Goal: Register for event/course

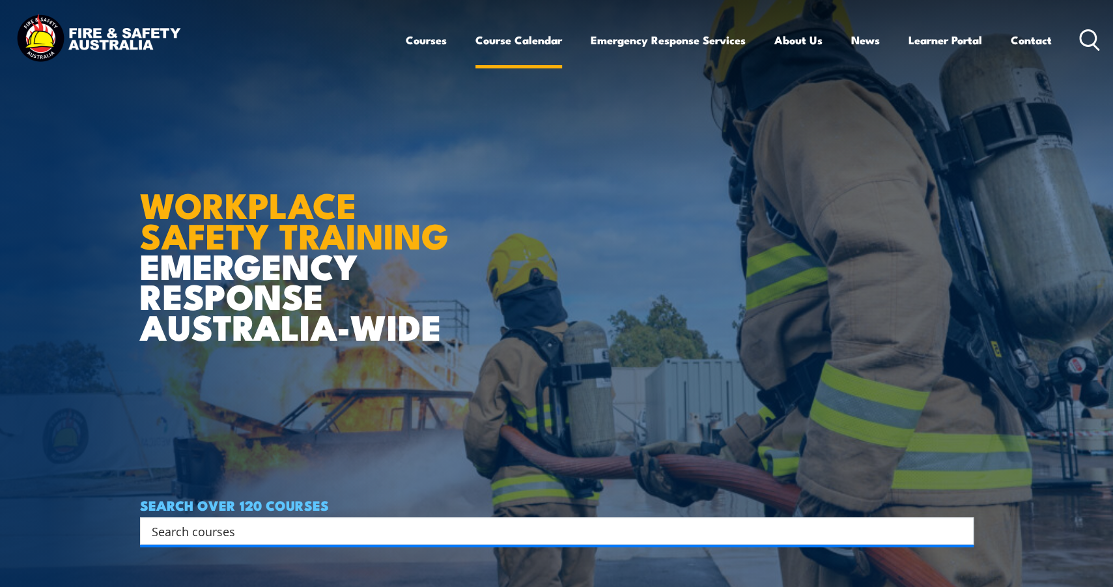
click at [519, 43] on link "Course Calendar" at bounding box center [519, 40] width 87 height 35
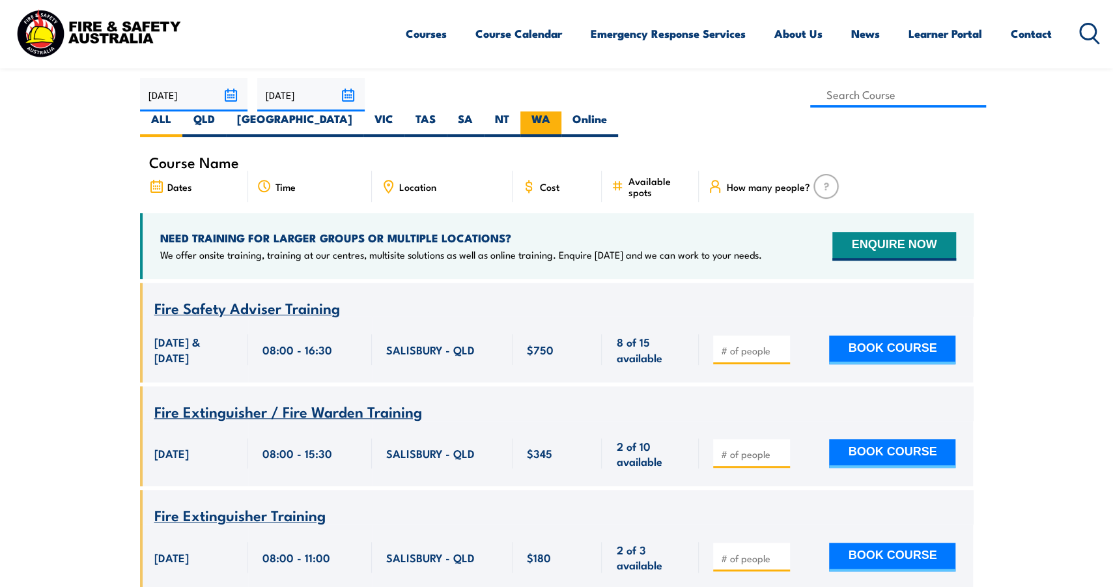
click at [562, 111] on label "WA" at bounding box center [541, 123] width 41 height 25
click at [559, 111] on input "WA" at bounding box center [554, 115] width 8 height 8
radio input "true"
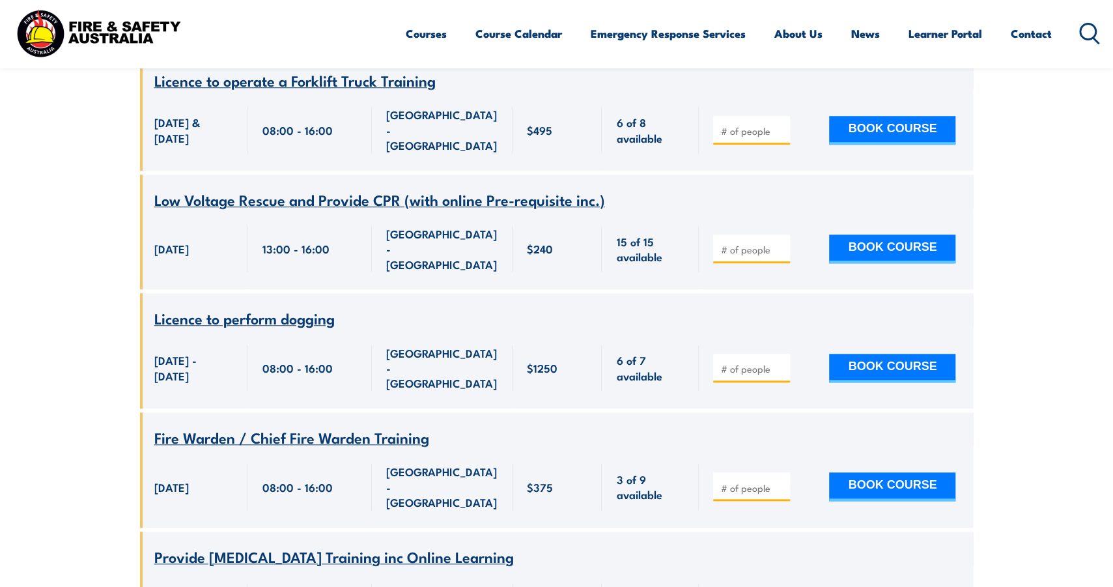
scroll to position [188, 0]
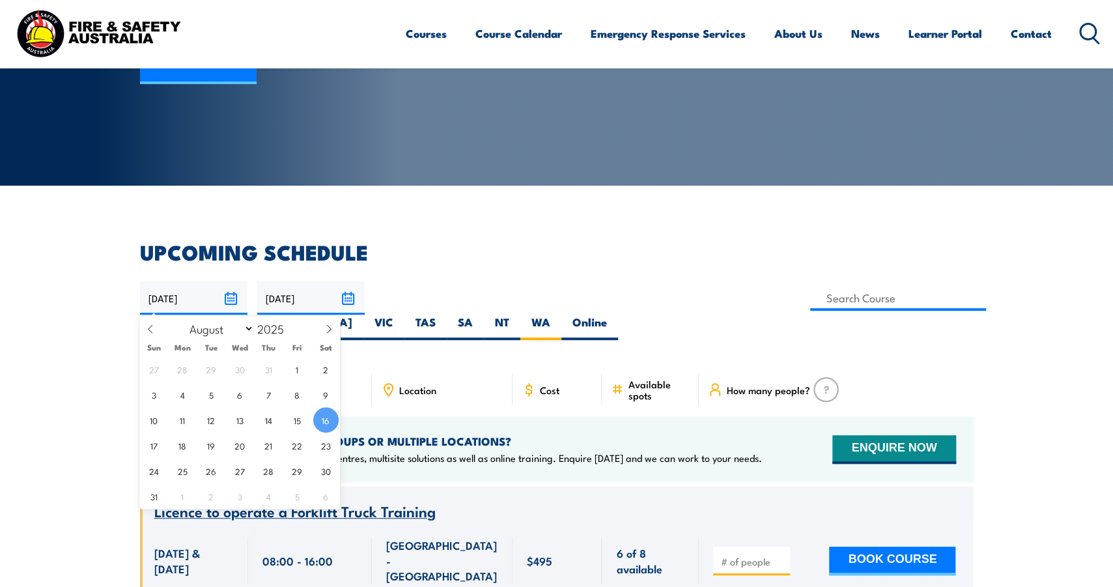
click at [232, 298] on input "[DATE]" at bounding box center [193, 297] width 107 height 33
click at [246, 326] on select "January February March April May June July August September October November De…" at bounding box center [218, 328] width 71 height 17
select select "10"
click at [183, 320] on select "January February March April May June July August September October November De…" at bounding box center [218, 328] width 71 height 17
click at [349, 298] on input "[DATE]" at bounding box center [310, 297] width 107 height 33
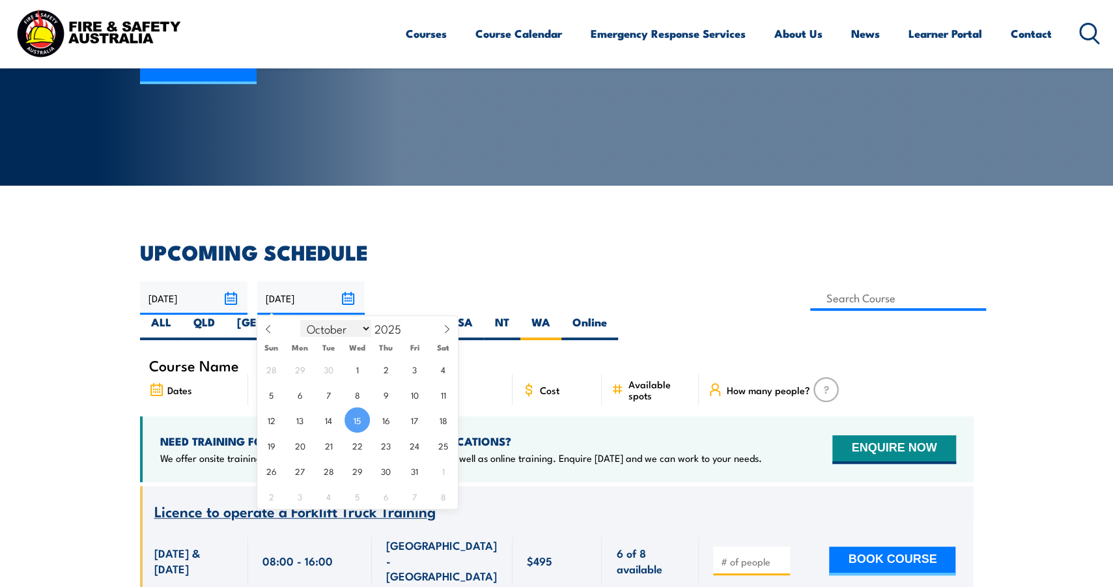
click at [366, 328] on select "January February March April May June July August September October November De…" at bounding box center [335, 328] width 71 height 17
select select "11"
click at [301, 320] on select "January February March April May June July August September October November De…" at bounding box center [335, 328] width 71 height 17
click at [487, 374] on div "Location" at bounding box center [442, 389] width 141 height 31
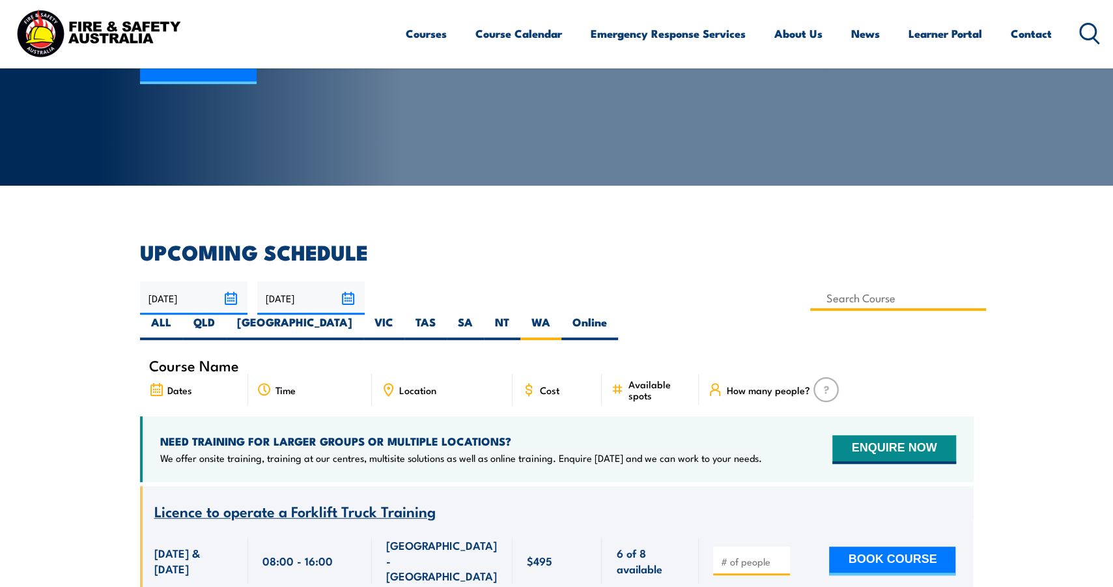
click at [810, 299] on input at bounding box center [898, 297] width 177 height 25
click at [562, 315] on label "WA" at bounding box center [541, 327] width 41 height 25
click at [559, 315] on input "WA" at bounding box center [554, 319] width 8 height 8
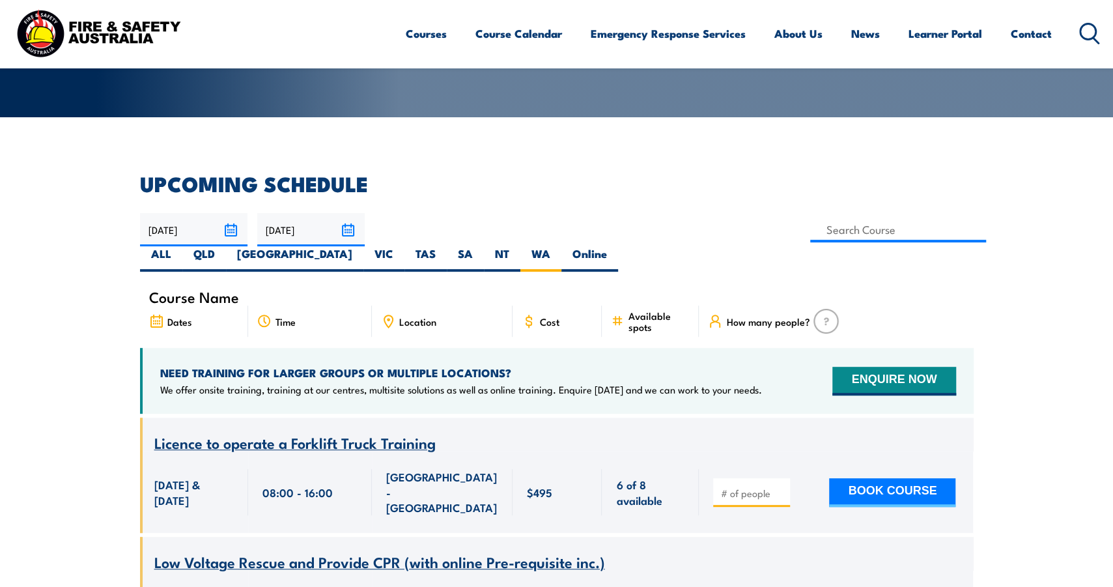
scroll to position [166, 0]
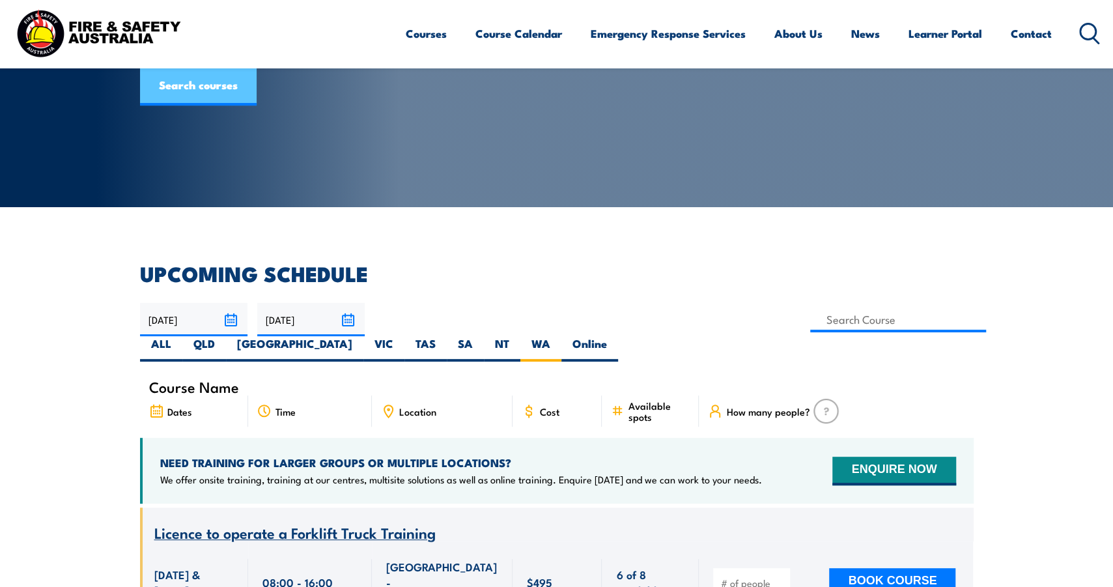
click at [197, 106] on link "Search courses" at bounding box center [198, 85] width 117 height 39
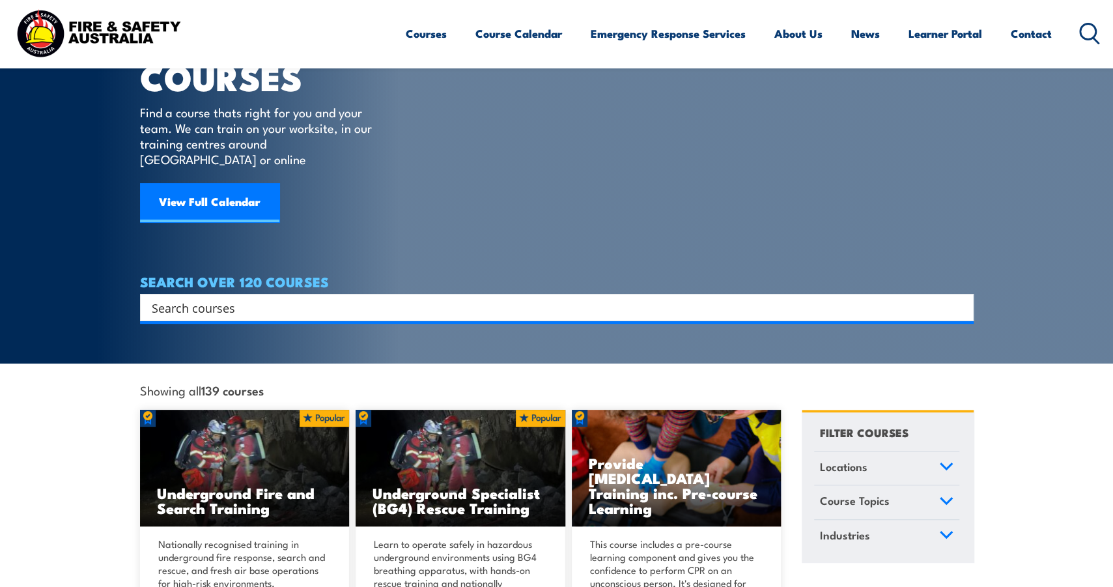
scroll to position [65, 0]
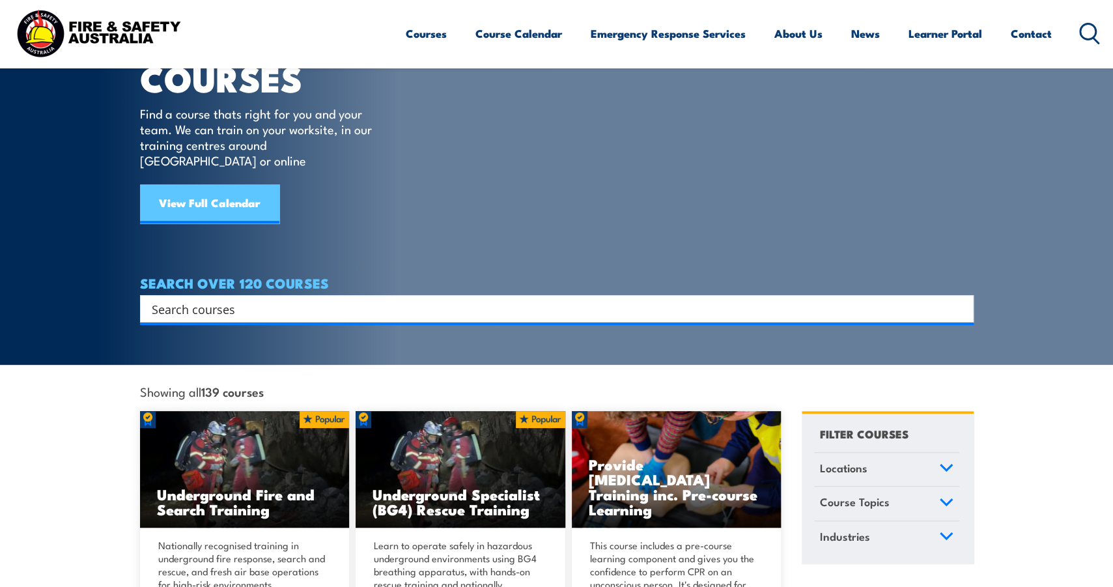
click at [203, 184] on link "View Full Calendar" at bounding box center [209, 203] width 139 height 39
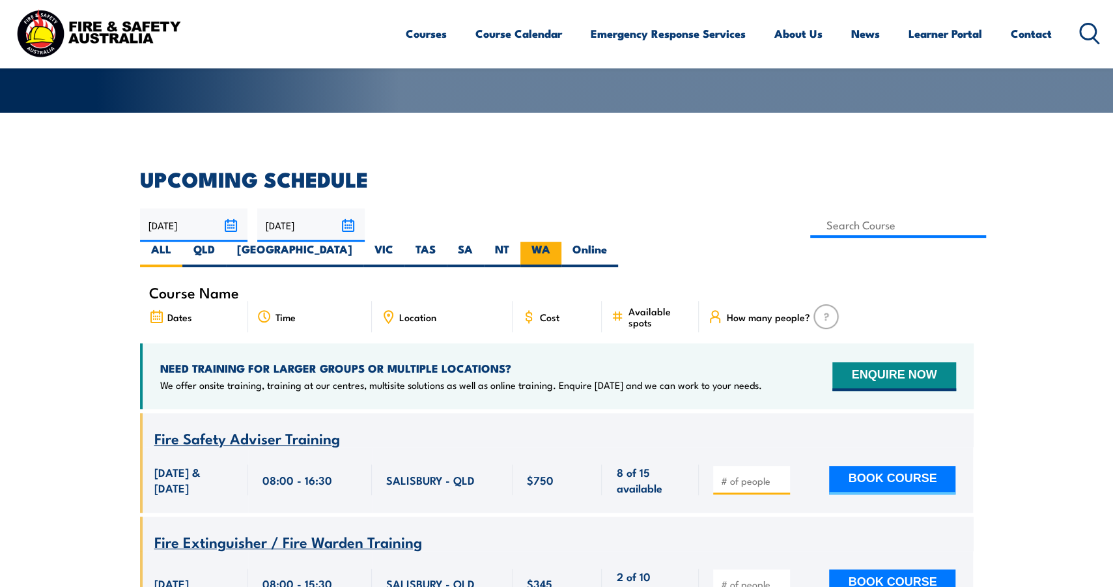
click at [562, 242] on label "WA" at bounding box center [541, 254] width 41 height 25
click at [559, 242] on input "WA" at bounding box center [554, 246] width 8 height 8
radio input "true"
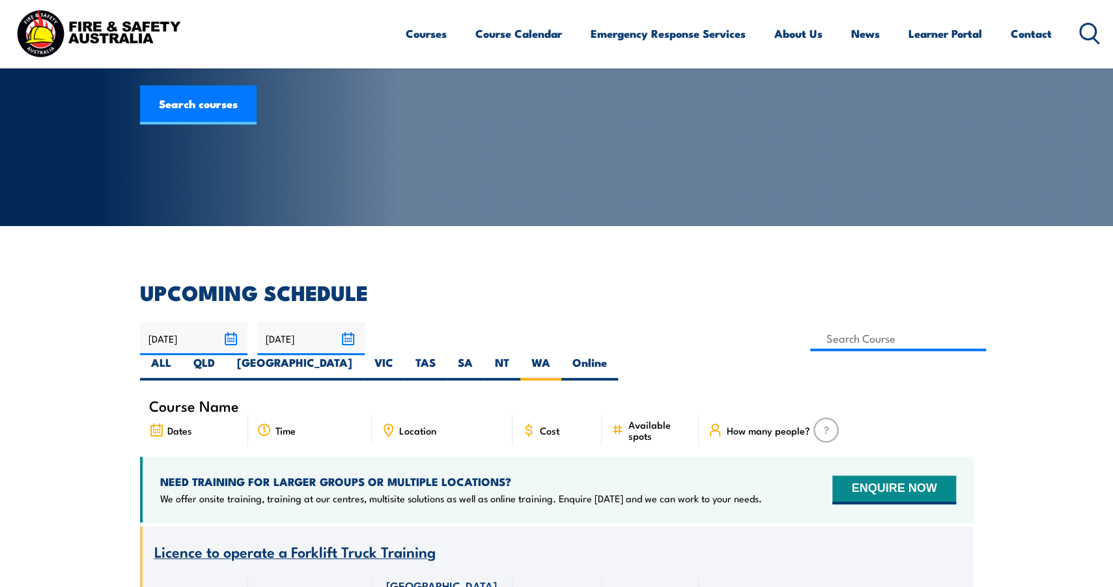
scroll to position [261, 0]
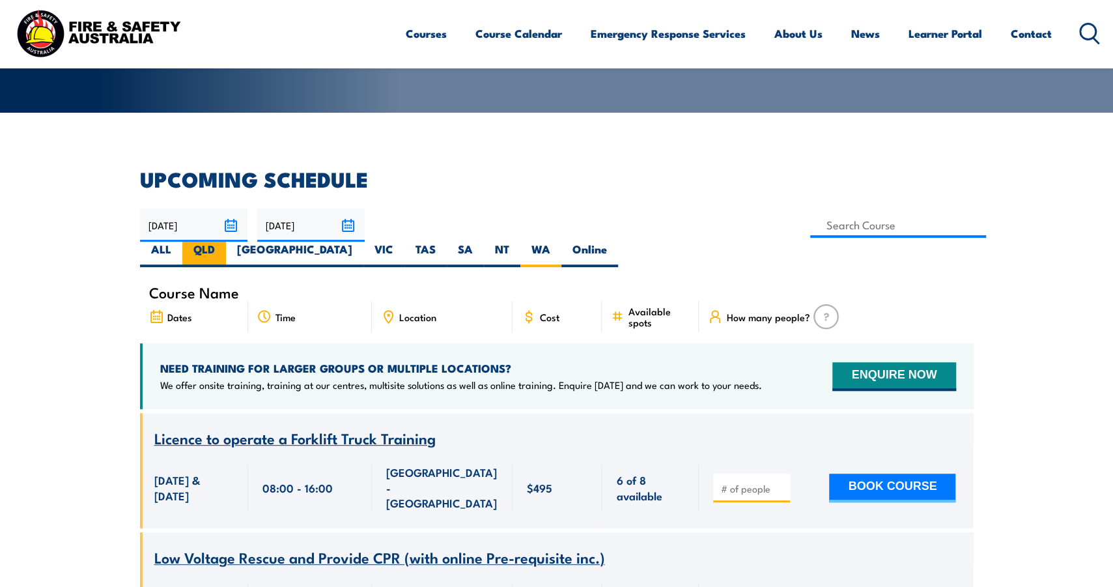
click at [226, 242] on label "QLD" at bounding box center [204, 254] width 44 height 25
click at [223, 242] on input "QLD" at bounding box center [219, 246] width 8 height 8
radio input "true"
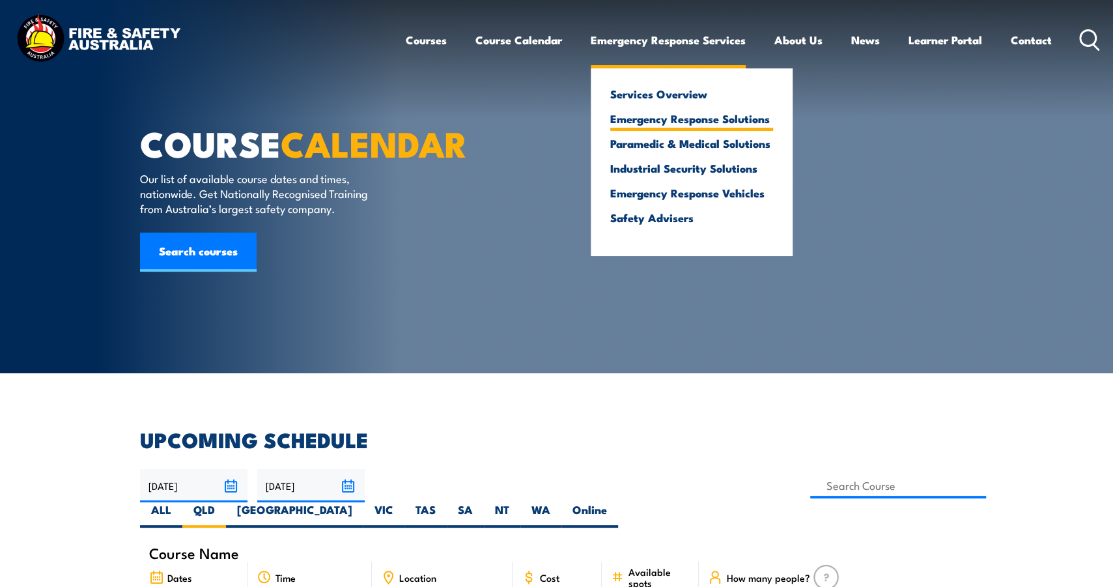
click at [696, 118] on link "Emergency Response Solutions" at bounding box center [691, 119] width 163 height 12
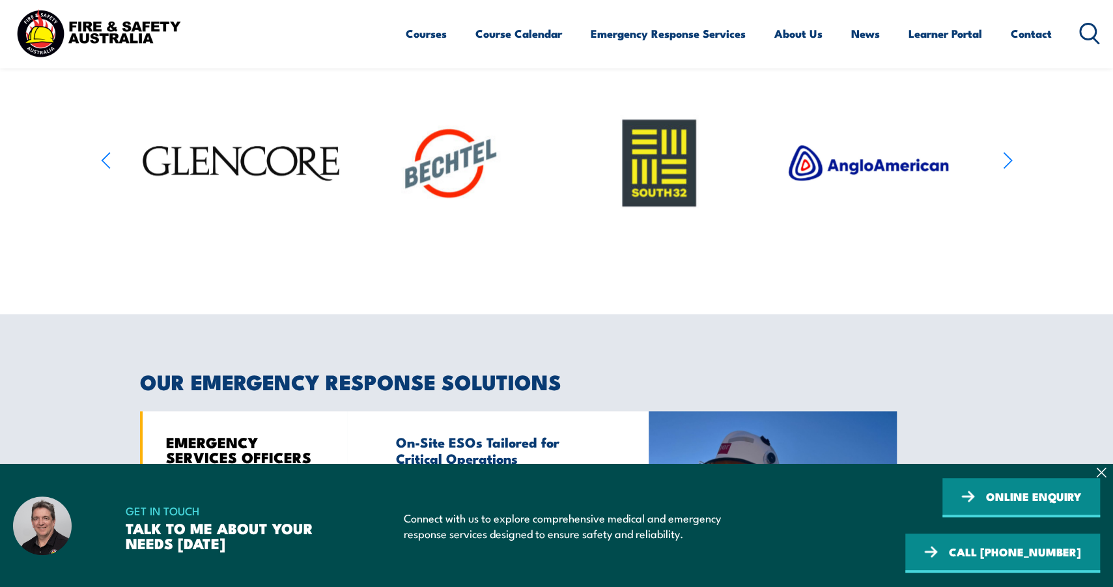
scroll to position [782, 0]
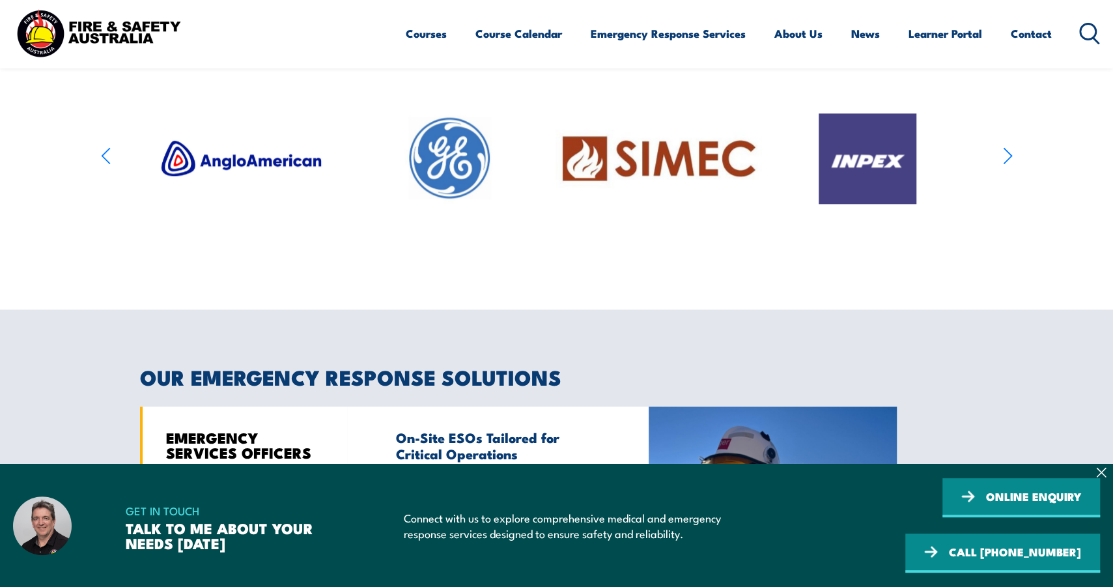
click at [1007, 165] on icon "button" at bounding box center [1008, 156] width 10 height 19
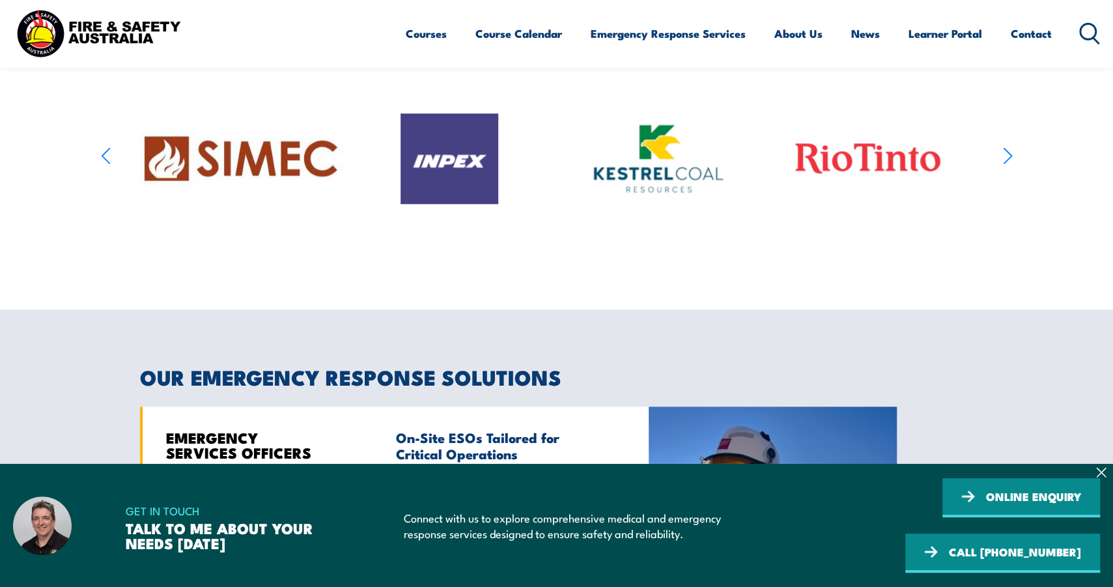
click at [1007, 165] on icon "button" at bounding box center [1008, 156] width 10 height 19
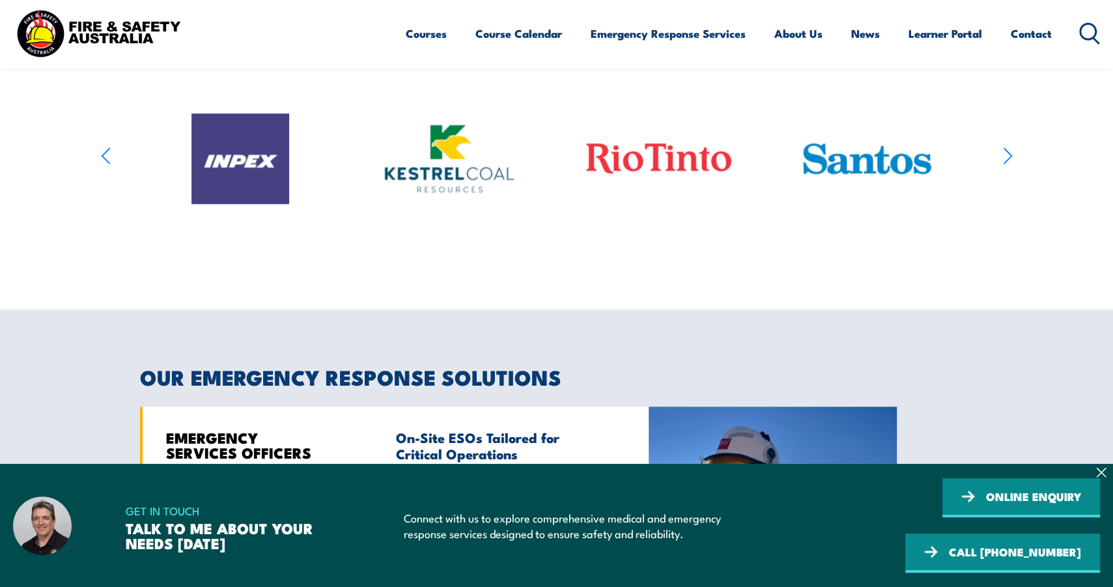
click at [1007, 165] on icon "button" at bounding box center [1008, 156] width 10 height 19
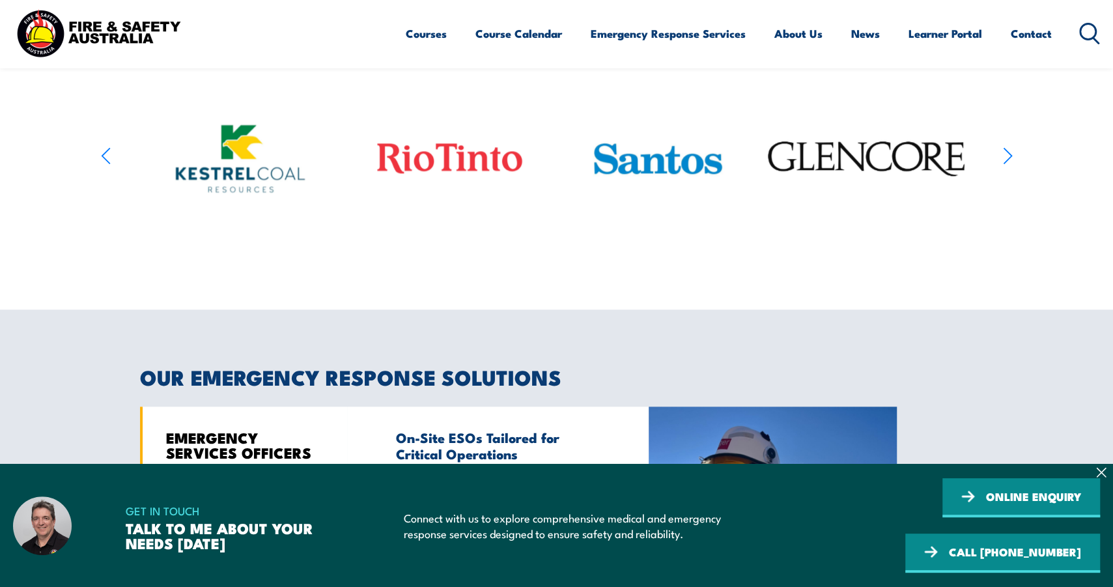
click at [1007, 165] on icon "button" at bounding box center [1008, 156] width 10 height 19
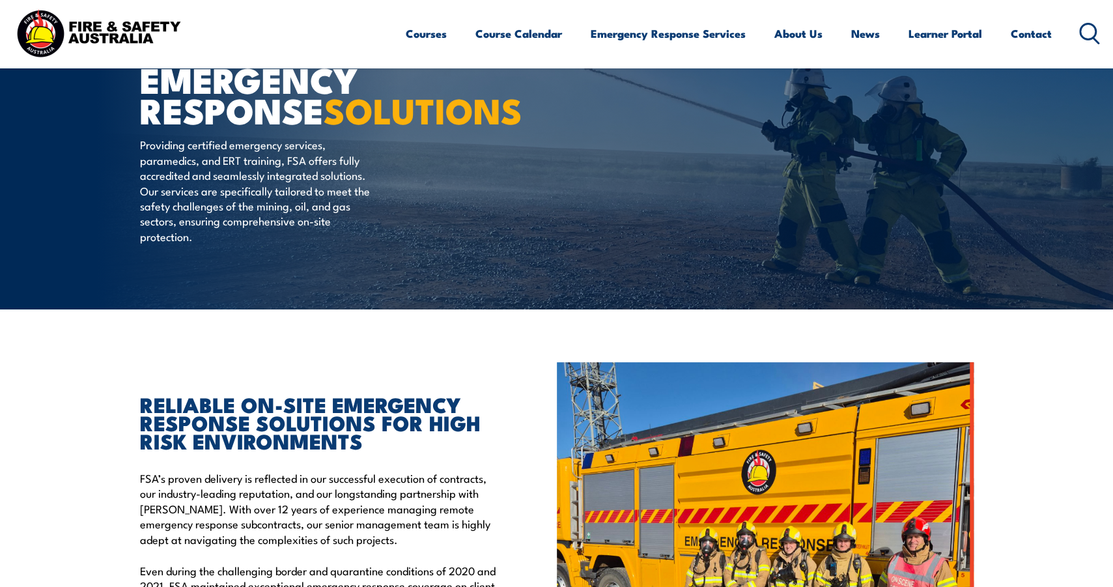
scroll to position [0, 0]
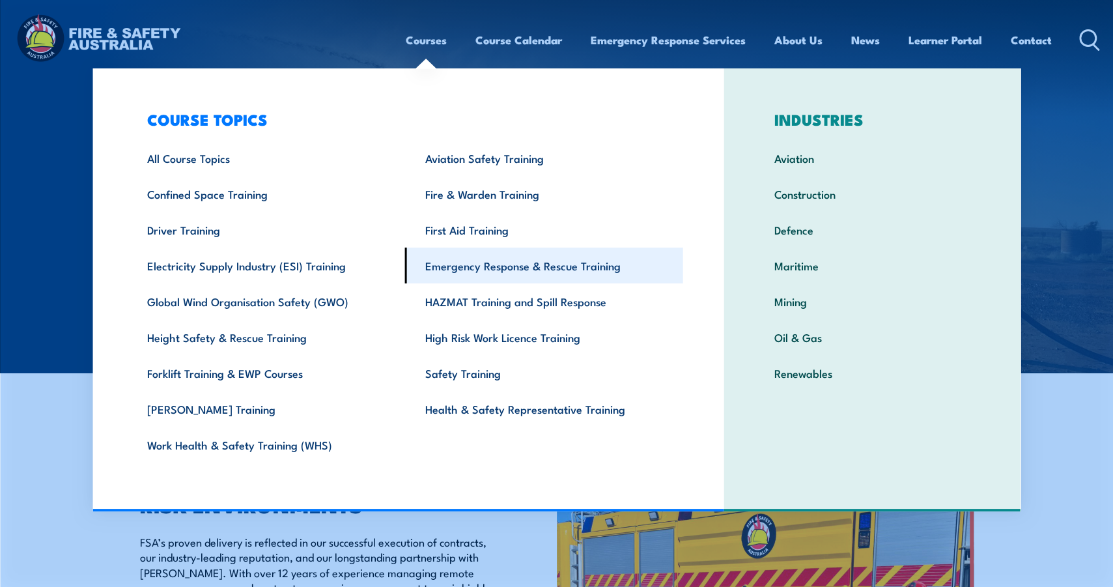
click at [560, 264] on link "Emergency Response & Rescue Training" at bounding box center [544, 266] width 278 height 36
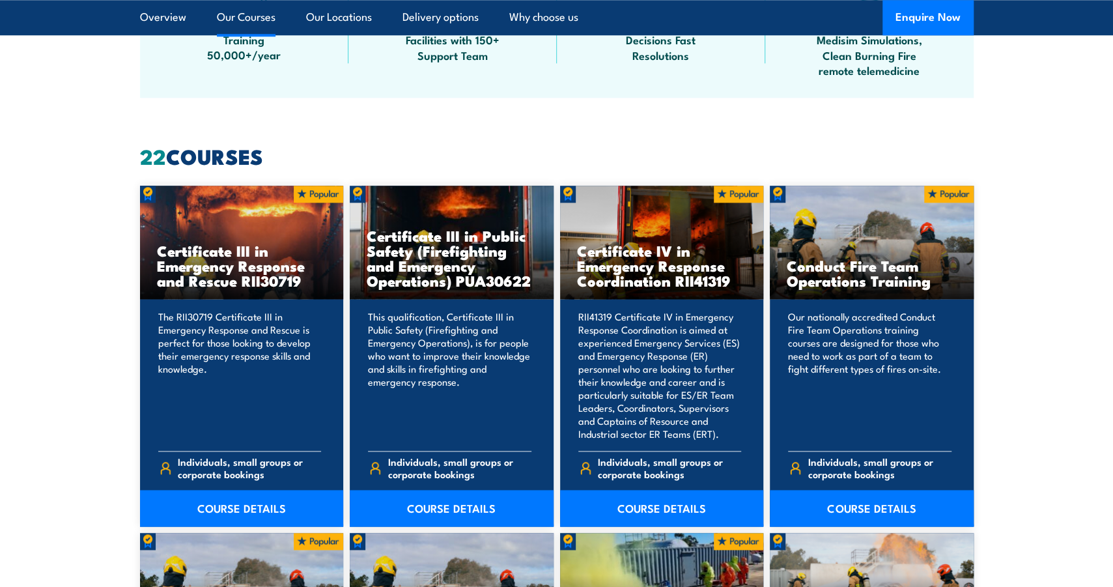
scroll to position [1042, 0]
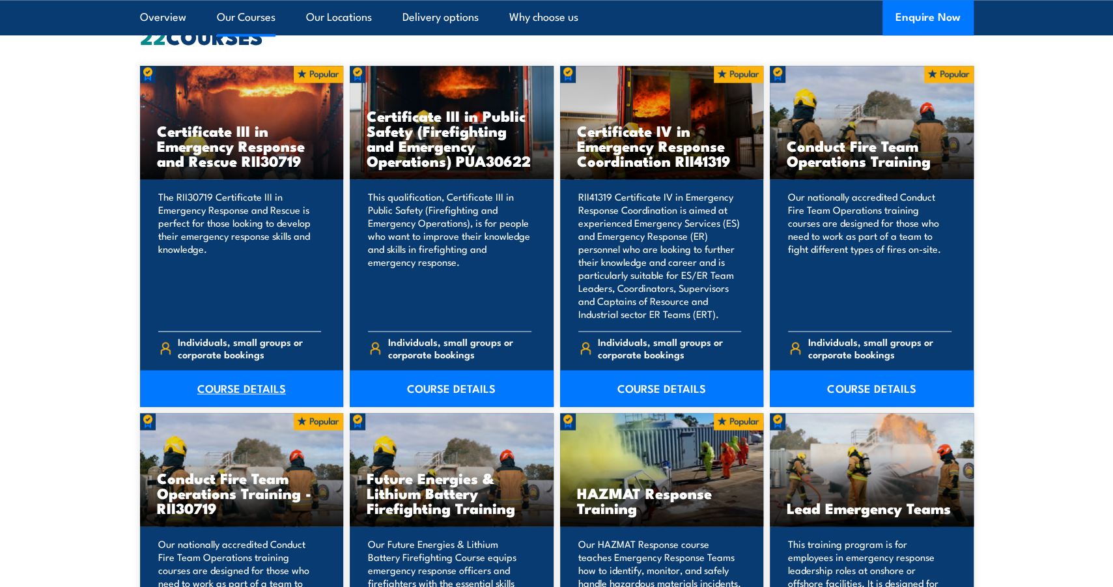
click at [260, 384] on link "COURSE DETAILS" at bounding box center [242, 388] width 204 height 36
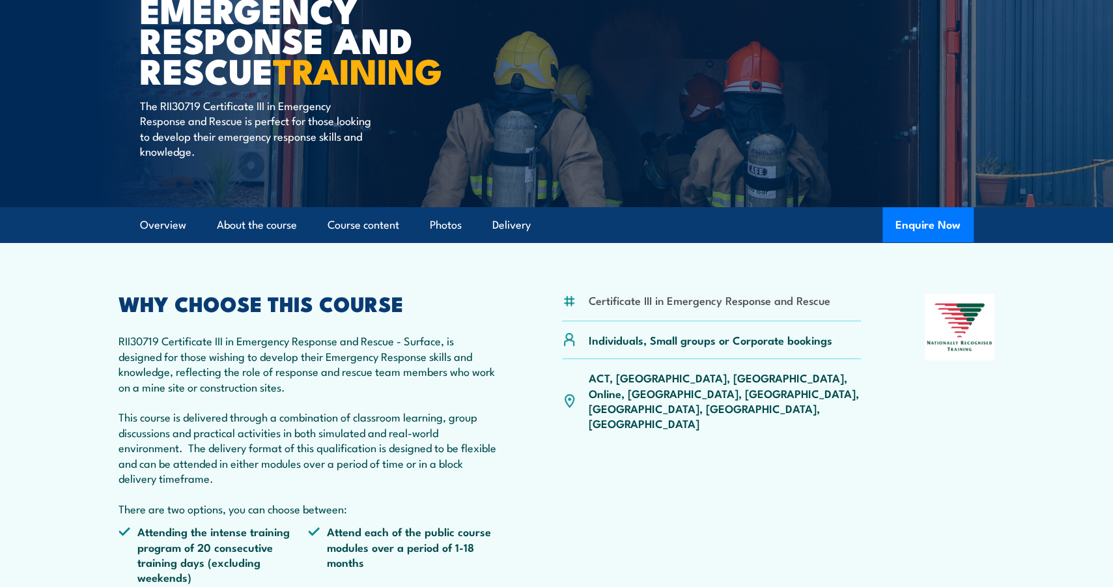
scroll to position [261, 0]
